Goal: Task Accomplishment & Management: Manage account settings

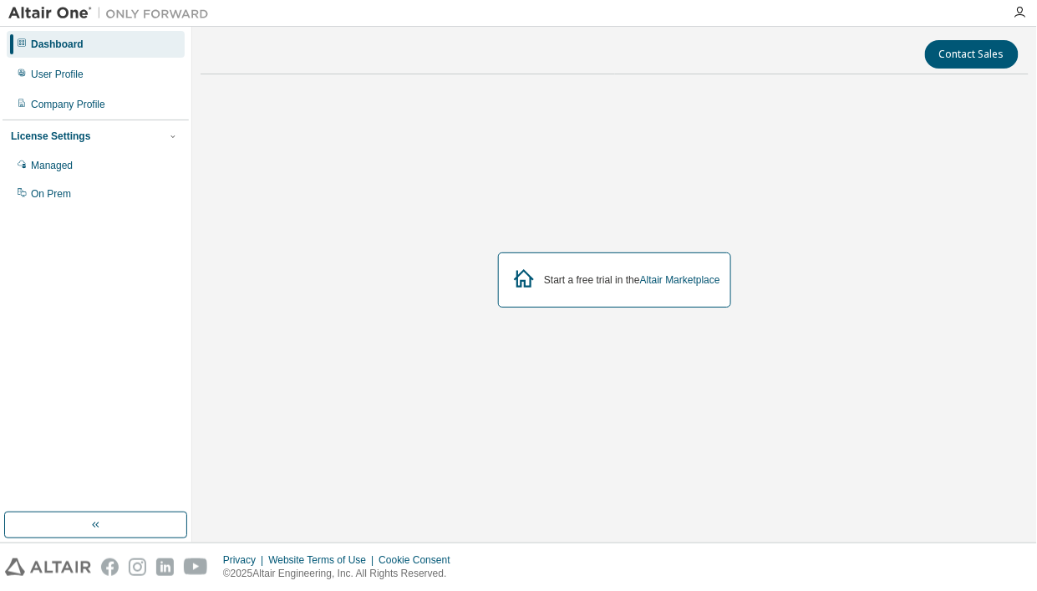
click at [479, 150] on div "Start a free trial in the Altair Marketplace" at bounding box center [615, 280] width 828 height 384
click at [479, 155] on div "Start a free trial in the Altair Marketplace" at bounding box center [615, 280] width 828 height 384
drag, startPoint x: 724, startPoint y: 281, endPoint x: 646, endPoint y: 289, distance: 78.2
click at [646, 289] on div "Start a free trial in the Altair Marketplace" at bounding box center [614, 279] width 233 height 55
drag, startPoint x: 646, startPoint y: 289, endPoint x: 552, endPoint y: 404, distance: 149.1
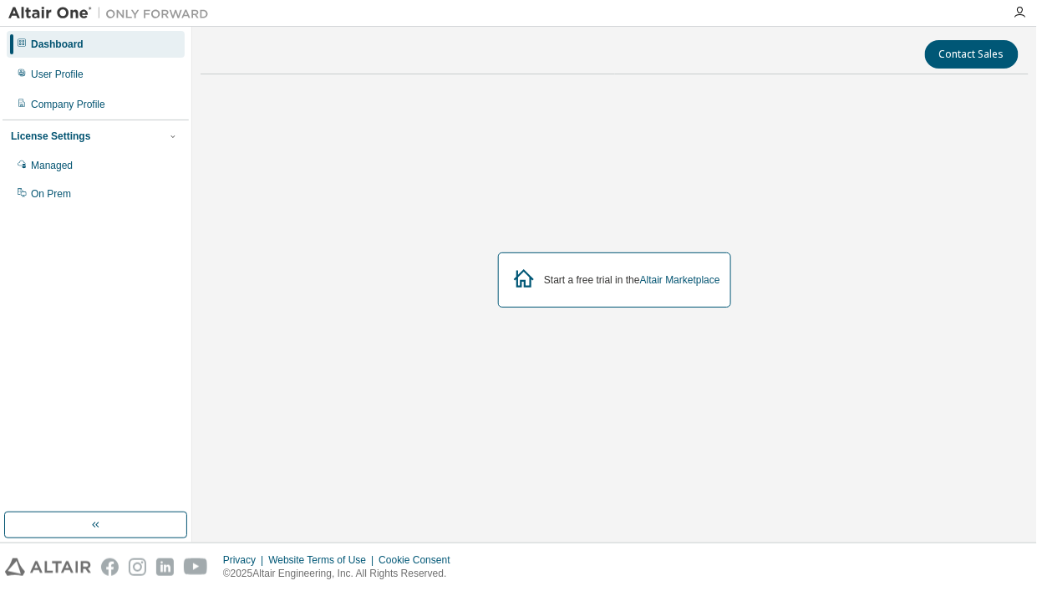
click at [552, 404] on div "Start a free trial in the Altair Marketplace" at bounding box center [615, 280] width 828 height 384
click at [68, 72] on div "User Profile" at bounding box center [57, 74] width 53 height 13
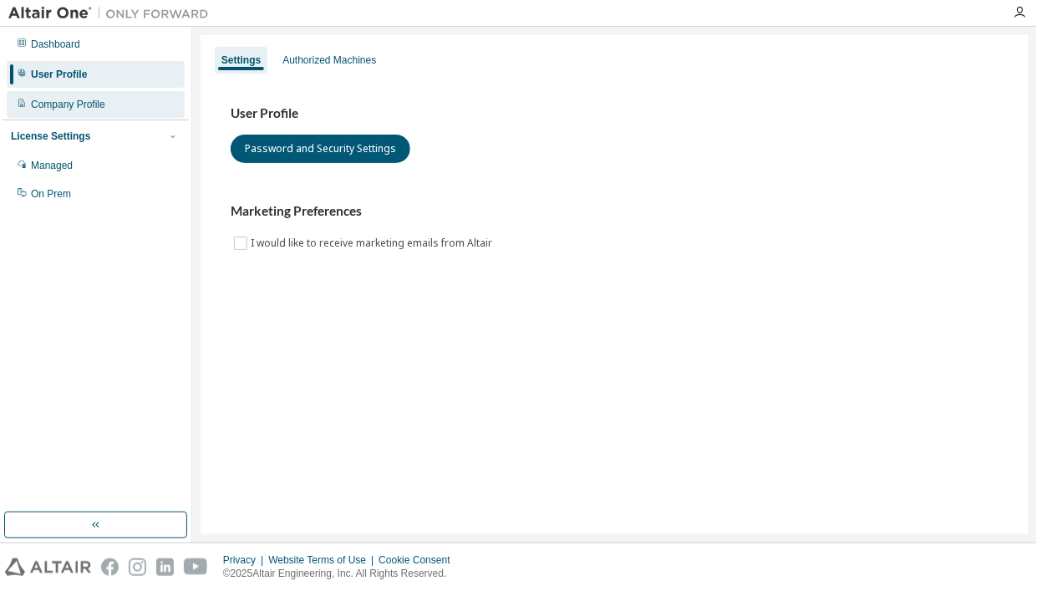
click at [55, 107] on div "Company Profile" at bounding box center [68, 104] width 74 height 13
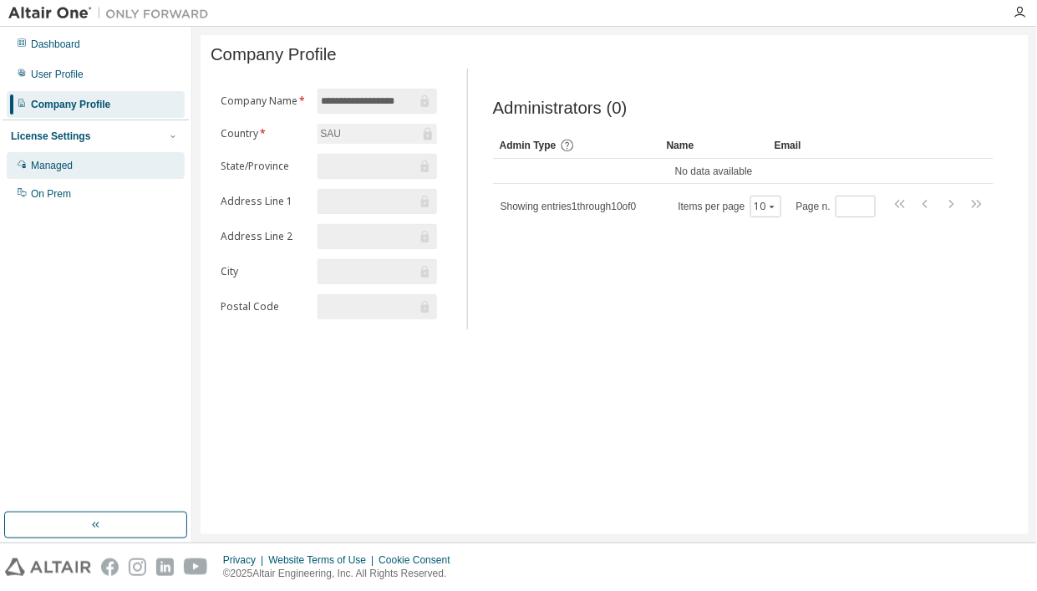
click at [78, 162] on div "Managed" at bounding box center [96, 165] width 178 height 27
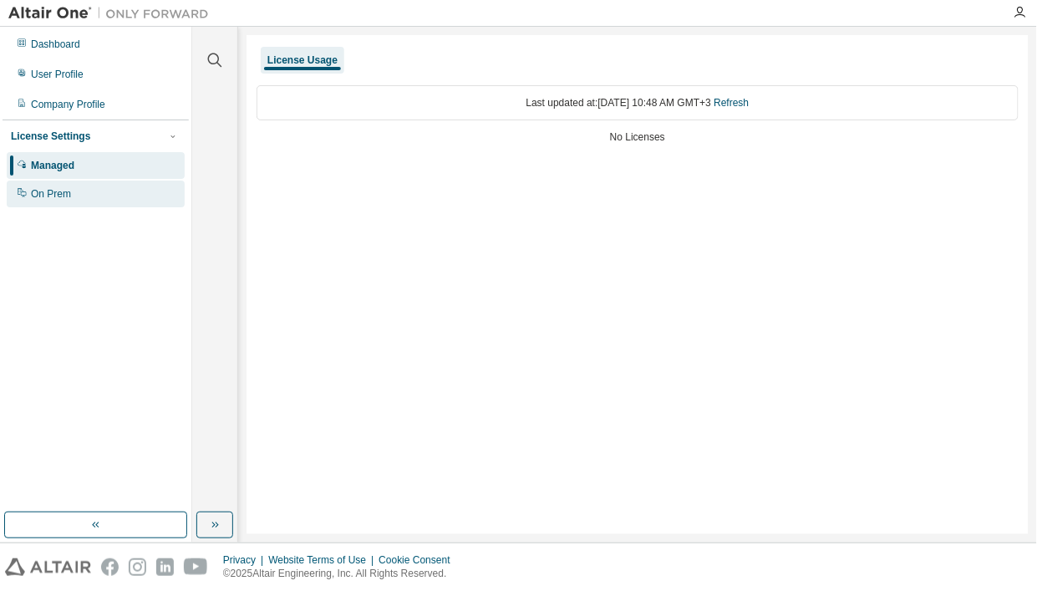
click at [69, 196] on div "On Prem" at bounding box center [51, 193] width 40 height 13
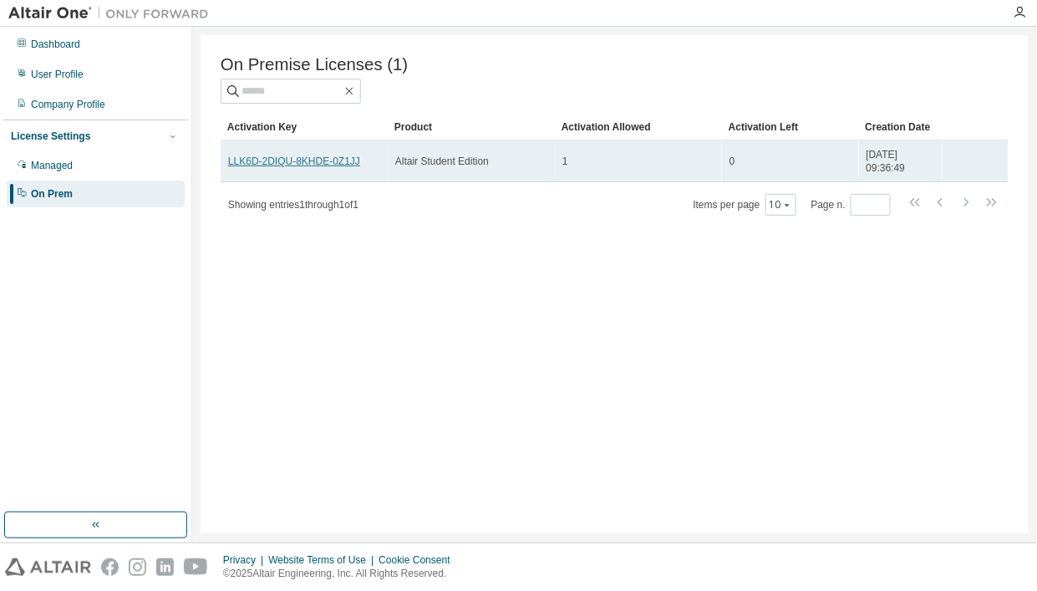
click at [338, 162] on link "LLK6D-2DIQU-8KHDE-0Z1JJ" at bounding box center [294, 161] width 132 height 12
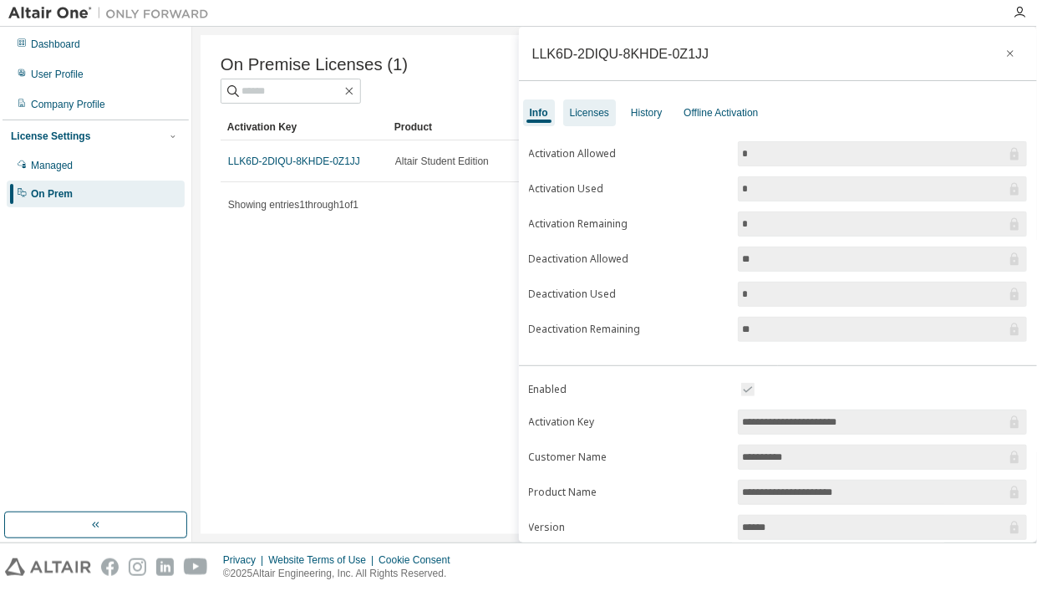
click at [583, 113] on div "Licenses" at bounding box center [589, 112] width 39 height 13
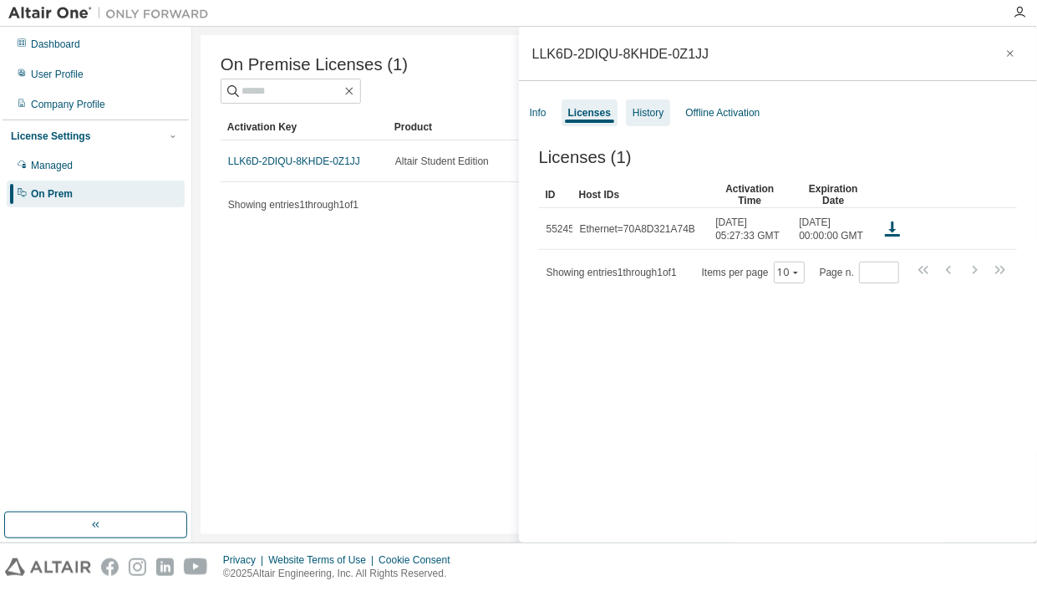
click at [655, 113] on div "History" at bounding box center [648, 112] width 31 height 13
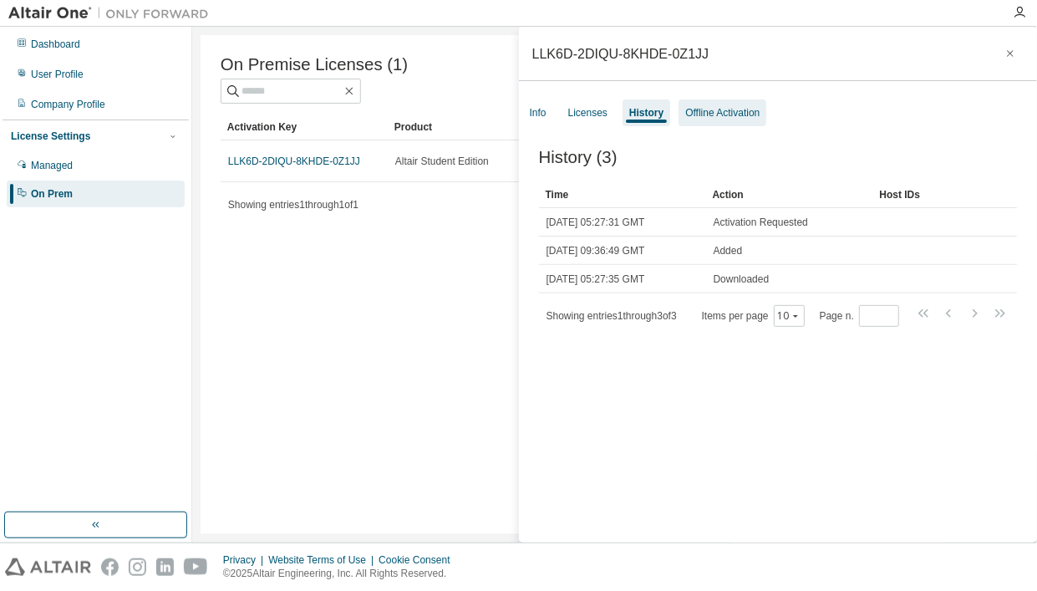
click at [702, 110] on div "Offline Activation" at bounding box center [722, 112] width 74 height 13
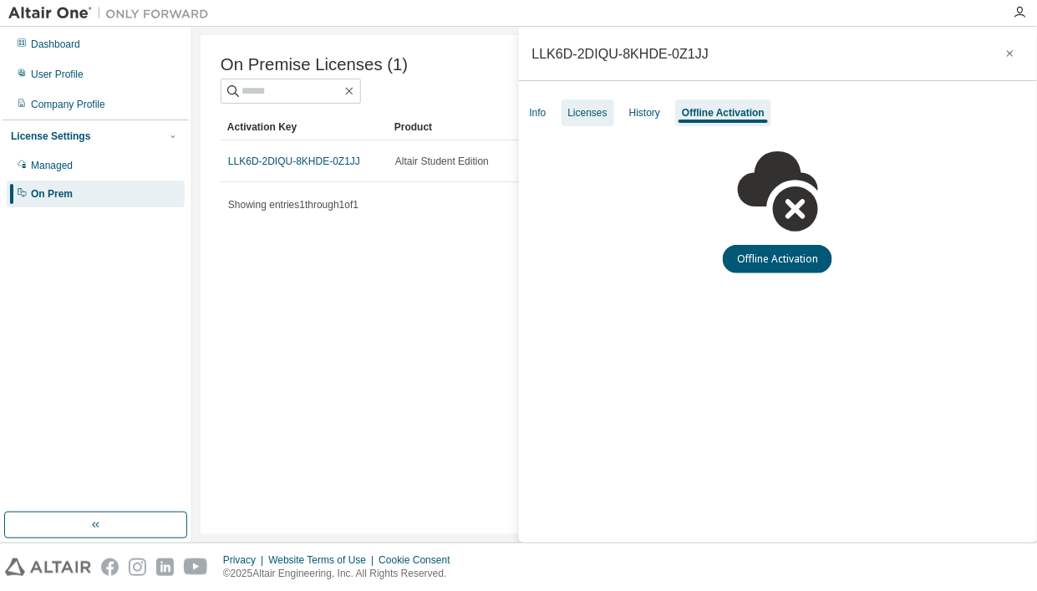
click at [609, 119] on div "Licenses" at bounding box center [588, 112] width 53 height 27
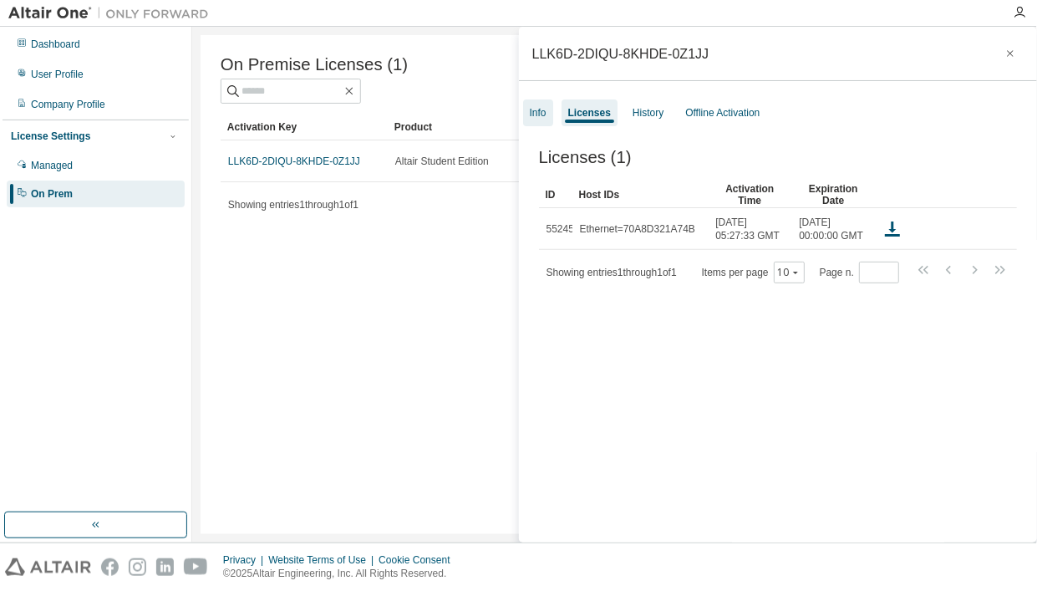
click at [523, 115] on div "Info" at bounding box center [538, 112] width 30 height 27
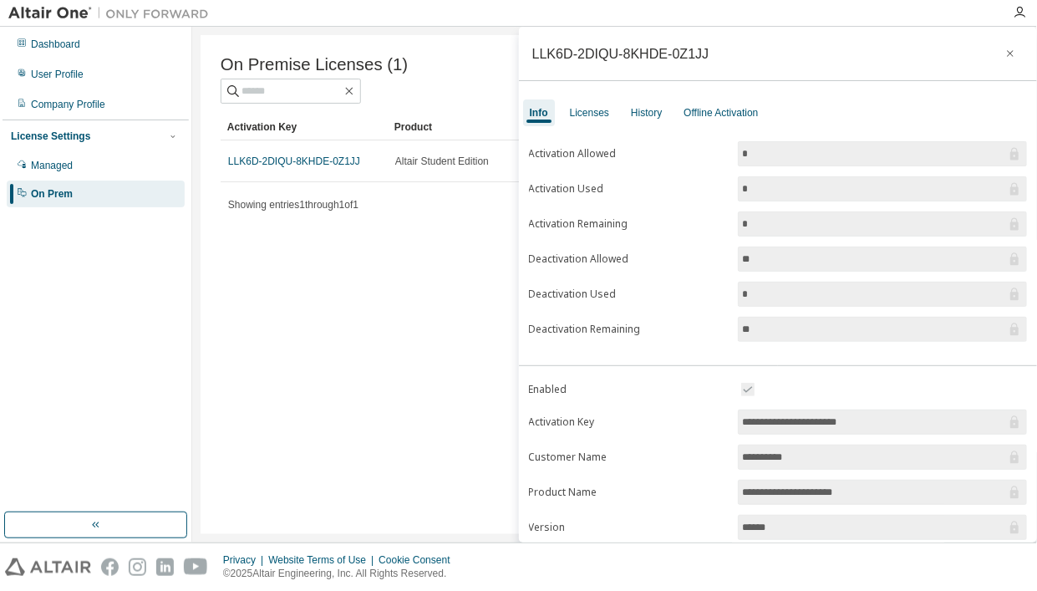
click at [826, 418] on input "**********" at bounding box center [874, 422] width 264 height 17
click at [596, 111] on div "Licenses" at bounding box center [589, 112] width 39 height 13
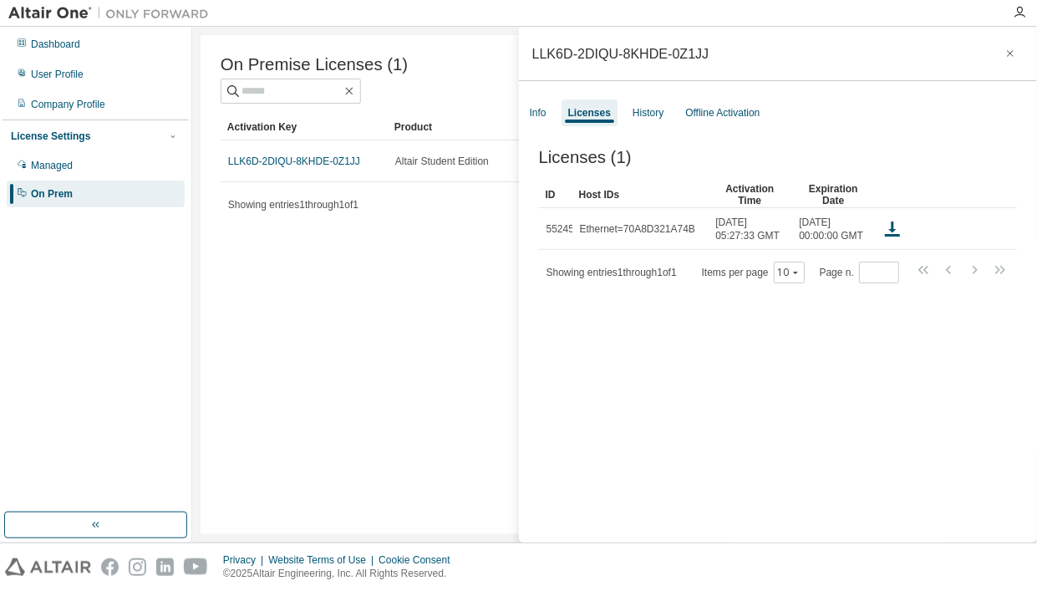
click at [816, 390] on div "Licenses (1) Clear Load Save Save As Field Operator Value Select filter Select …" at bounding box center [778, 348] width 519 height 440
